Goal: Task Accomplishment & Management: Use online tool/utility

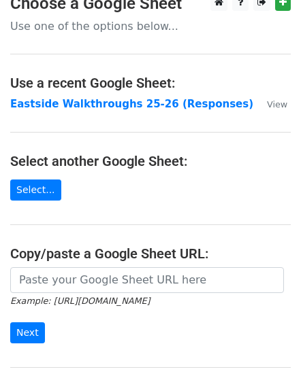
scroll to position [45, 0]
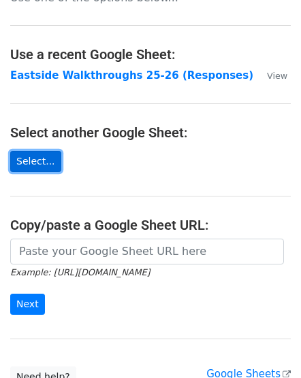
click at [35, 160] on link "Select..." at bounding box center [35, 161] width 51 height 21
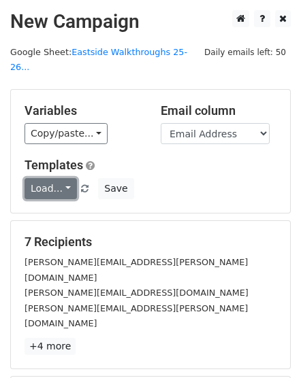
click at [61, 178] on link "Load..." at bounding box center [50, 188] width 52 height 21
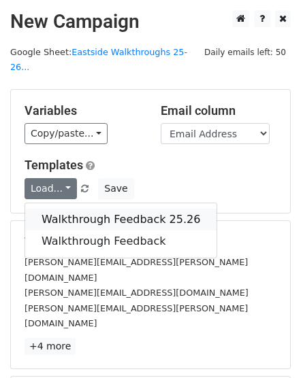
click at [69, 209] on link "Walkthrough Feedback 25.26" at bounding box center [120, 220] width 191 height 22
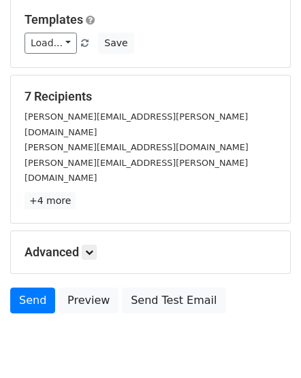
scroll to position [148, 0]
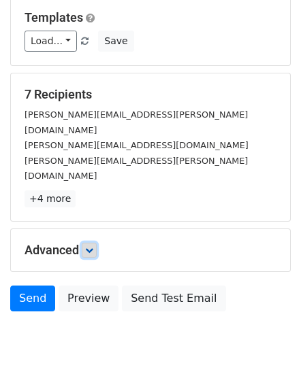
click at [92, 246] on icon at bounding box center [89, 250] width 8 height 8
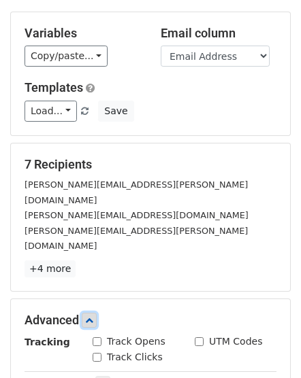
scroll to position [0, 0]
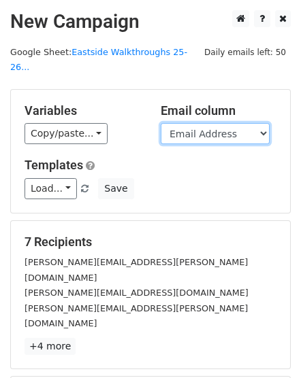
click at [259, 123] on select "Timestamp Email Address Email Grade Part of the Day Subject 2.1 Achieving Expec…" at bounding box center [214, 133] width 109 height 21
select select "Email"
click at [160, 123] on select "Timestamp Email Address Email Grade Part of the Day Subject 2.1 Achieving Expec…" at bounding box center [214, 133] width 109 height 21
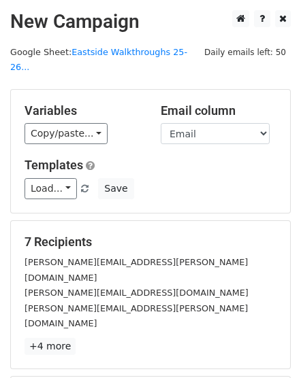
drag, startPoint x: 248, startPoint y: 127, endPoint x: 84, endPoint y: 169, distance: 169.2
click at [84, 182] on span "Load... Walkthrough Feedback 25.26 Walkthrough Feedback" at bounding box center [60, 188] width 73 height 12
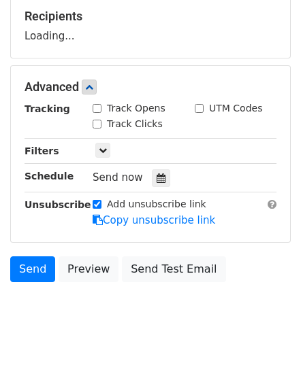
scroll to position [226, 0]
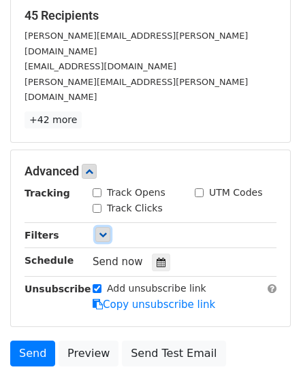
click at [102, 231] on icon at bounding box center [103, 235] width 8 height 8
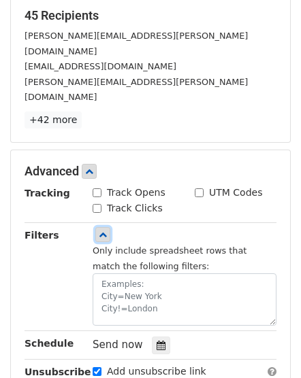
scroll to position [317, 0]
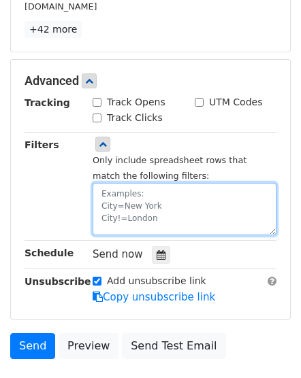
click at [109, 183] on textarea at bounding box center [184, 209] width 184 height 52
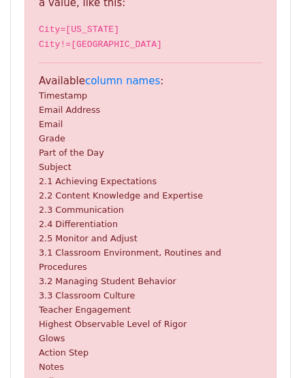
scroll to position [506, 0]
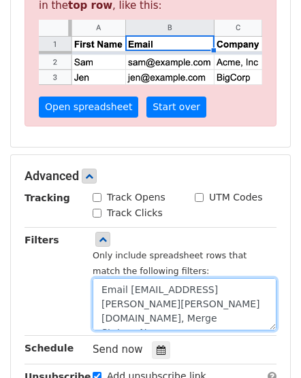
scroll to position [480, 0]
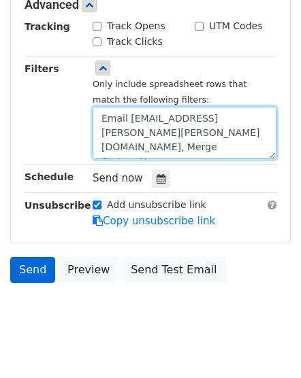
type textarea "Email [EMAIL_ADDRESS][PERSON_NAME][PERSON_NAME][DOMAIN_NAME], Merge Status=No"
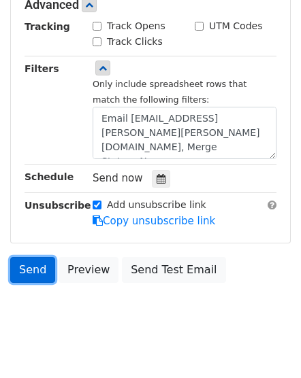
click at [30, 257] on link "Send" at bounding box center [32, 270] width 45 height 26
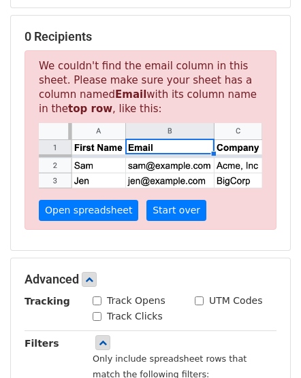
scroll to position [208, 0]
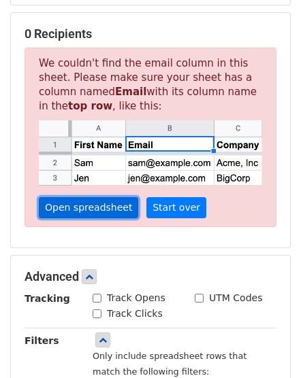
click at [75, 197] on link "Open spreadsheet" at bounding box center [88, 207] width 99 height 21
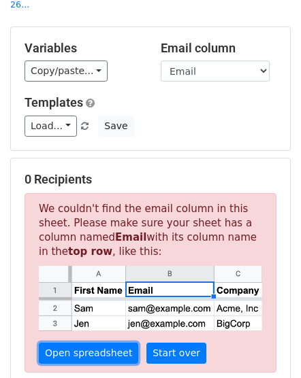
scroll to position [27, 0]
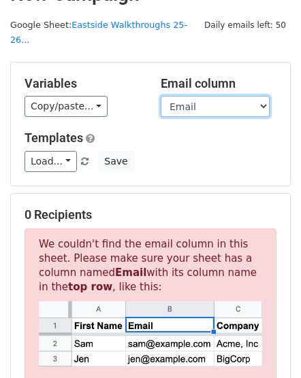
click at [225, 96] on select "Timestamp Email Address Email Grade Part of the Day Subject 2.1 Achieving Expec…" at bounding box center [214, 106] width 109 height 21
click at [160, 96] on select "Timestamp Email Address Email Grade Part of the Day Subject 2.1 Achieving Expec…" at bounding box center [214, 106] width 109 height 21
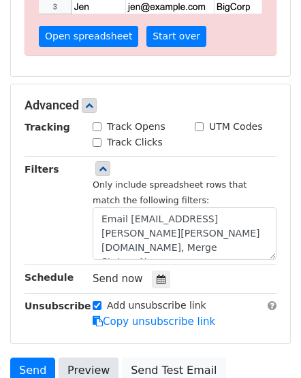
scroll to position [480, 0]
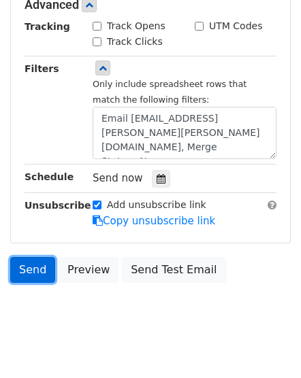
click at [37, 257] on link "Send" at bounding box center [32, 270] width 45 height 26
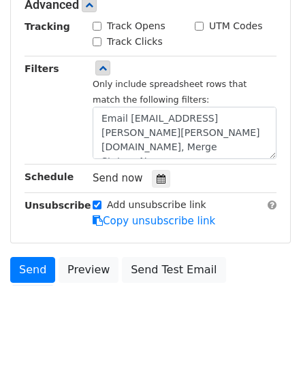
click at [48, 135] on div "Filters" at bounding box center [48, 110] width 68 height 99
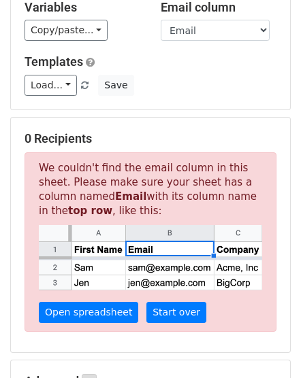
scroll to position [254, 0]
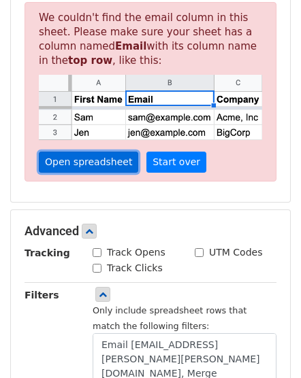
click at [71, 152] on link "Open spreadsheet" at bounding box center [88, 162] width 99 height 21
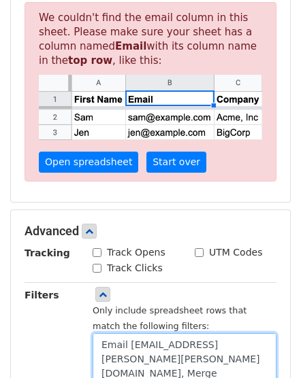
drag, startPoint x: 187, startPoint y: 354, endPoint x: 71, endPoint y: 322, distance: 120.6
click at [71, 322] on div "Filters Only include spreadsheet rows that match the following filters: Email […" at bounding box center [150, 337] width 272 height 99
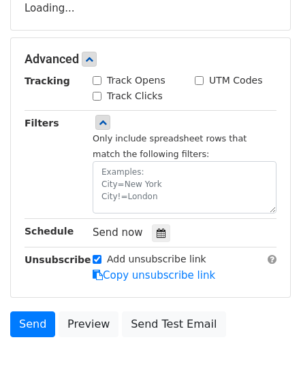
click at [84, 143] on div "Only include spreadsheet rows that match the following filters:" at bounding box center [184, 165] width 204 height 99
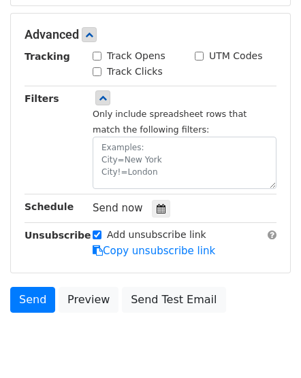
scroll to position [363, 0]
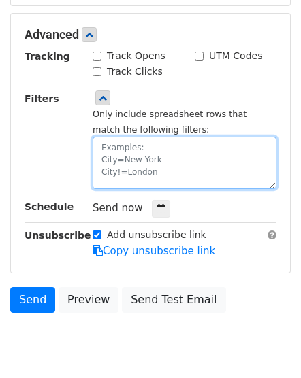
click at [122, 137] on textarea at bounding box center [184, 163] width 184 height 52
paste textarea "Email [EMAIL_ADDRESS][PERSON_NAME][PERSON_NAME][DOMAIN_NAME], Merge Status=No"
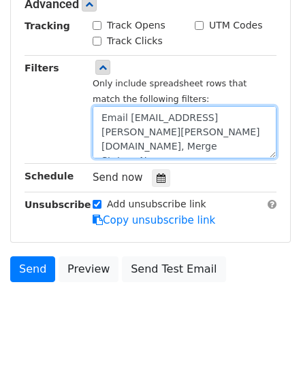
click at [102, 128] on textarea "Email [EMAIL_ADDRESS][PERSON_NAME][PERSON_NAME][DOMAIN_NAME], Merge Status=No" at bounding box center [184, 132] width 184 height 52
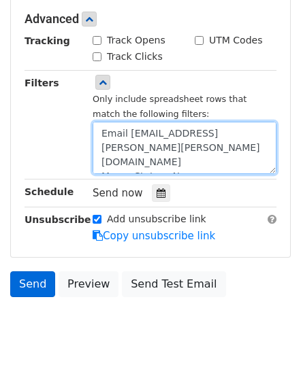
type textarea "Email [EMAIL_ADDRESS][PERSON_NAME][PERSON_NAME][DOMAIN_NAME] Merge Status=No"
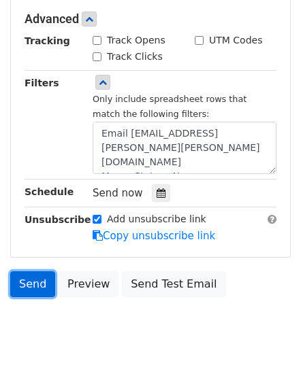
click at [41, 271] on link "Send" at bounding box center [32, 284] width 45 height 26
